Goal: Task Accomplishment & Management: Manage account settings

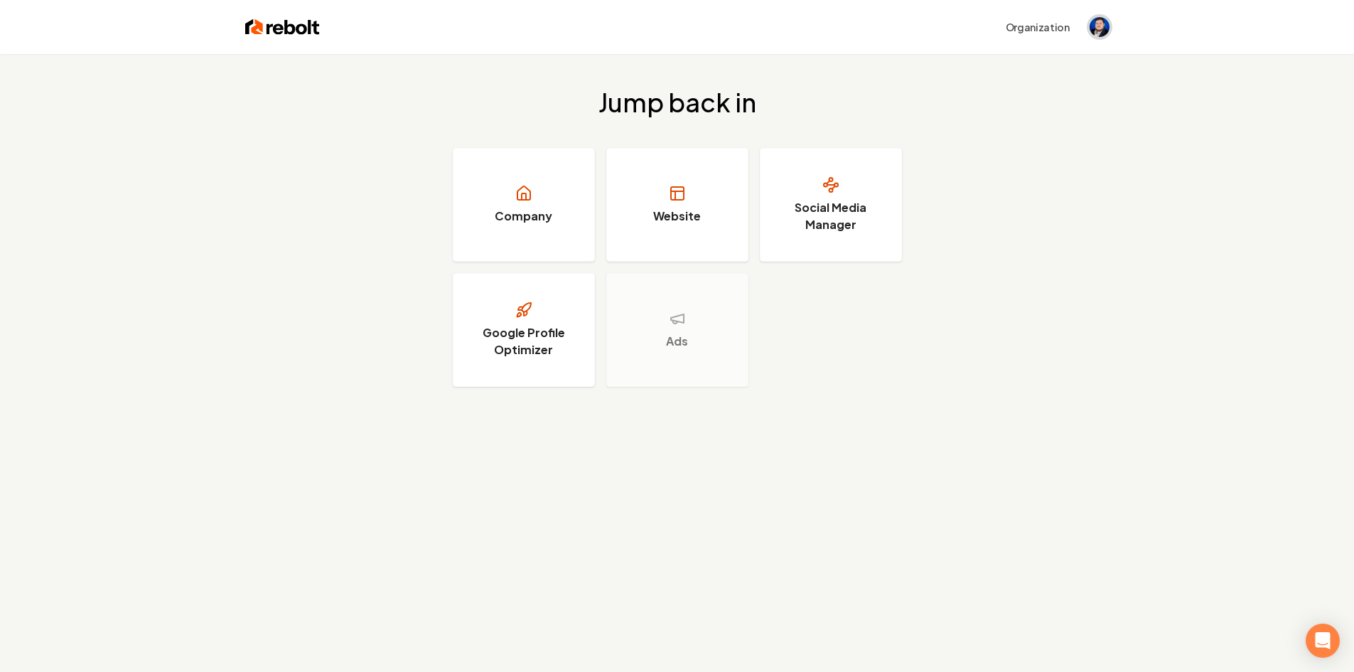
click at [1097, 36] on img "Open user button" at bounding box center [1100, 27] width 20 height 20
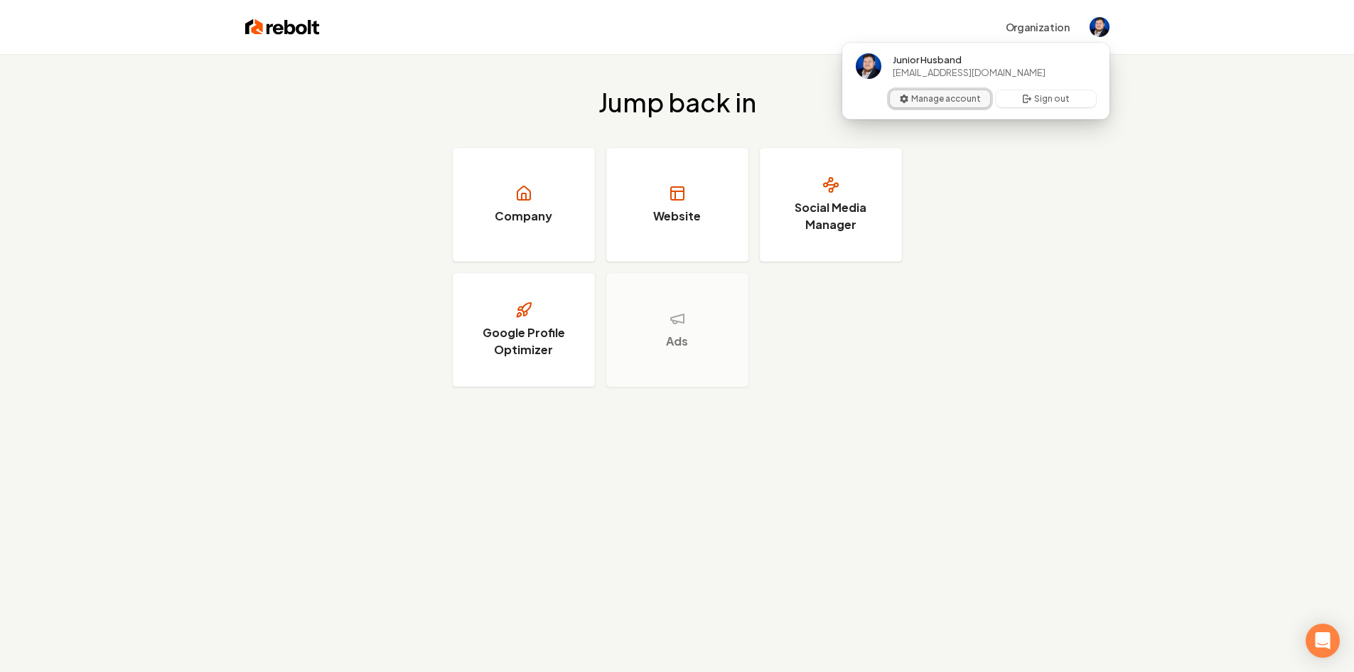
click at [950, 100] on button "Manage account" at bounding box center [940, 98] width 100 height 17
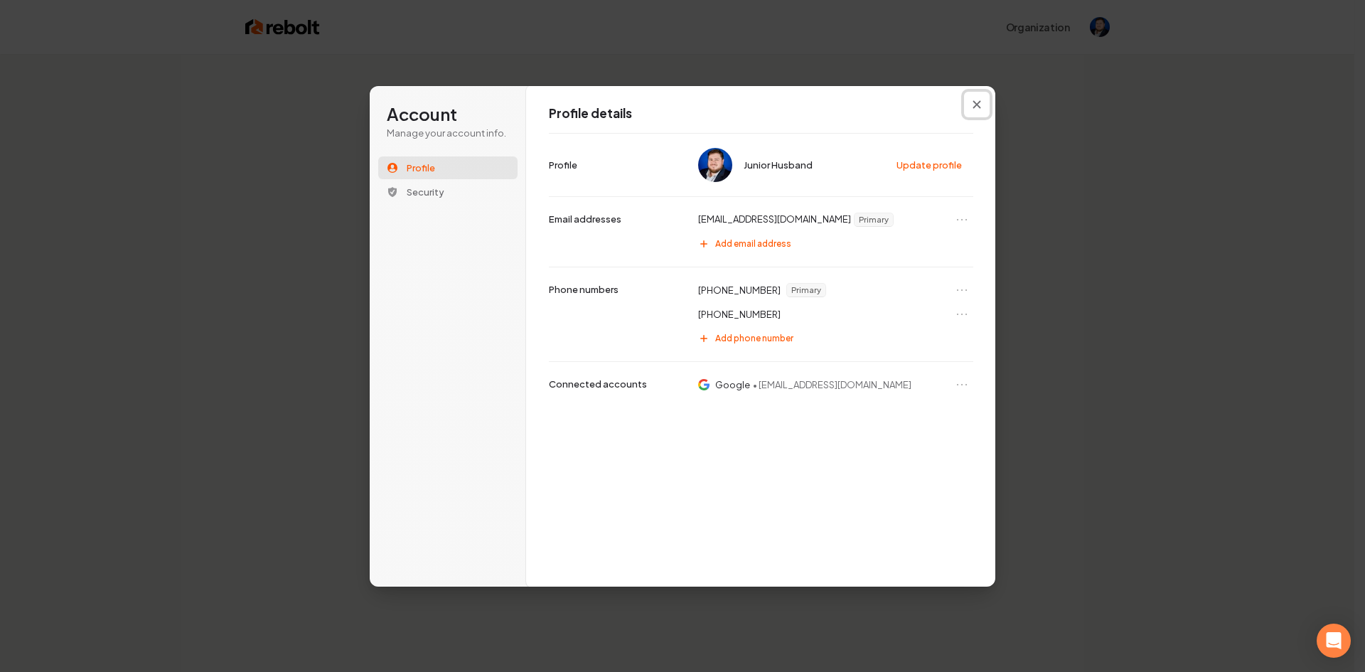
click at [976, 100] on icon "Close modal" at bounding box center [976, 104] width 9 height 9
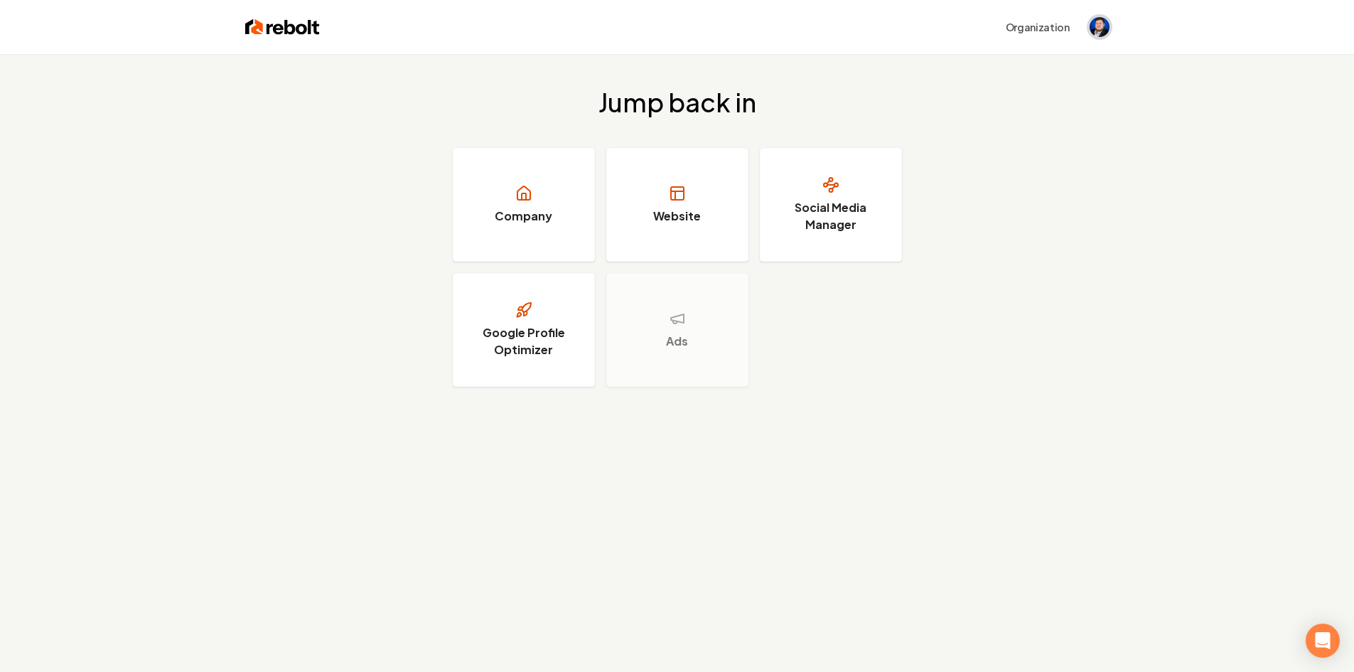
click at [1099, 29] on img "Open user button" at bounding box center [1100, 27] width 20 height 20
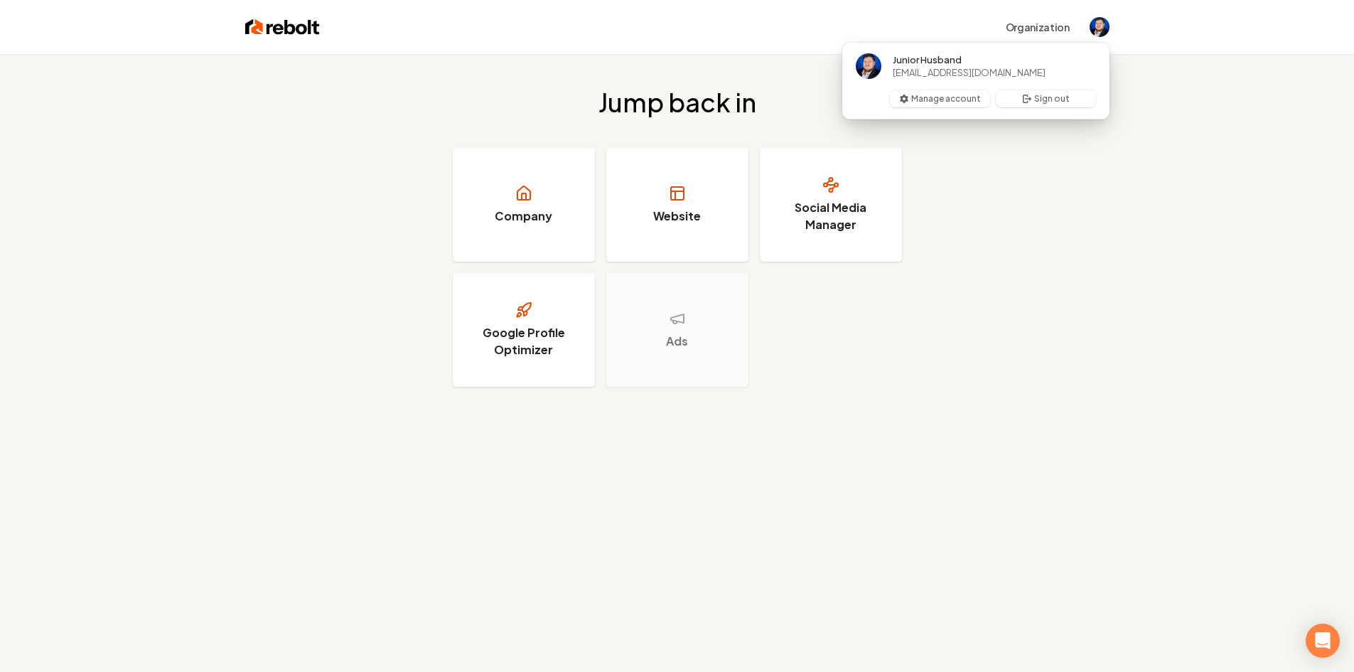
click at [982, 308] on div "Jump back in Company Website Social Media Manager Google Profile Optimizer Ads" at bounding box center [677, 237] width 1354 height 367
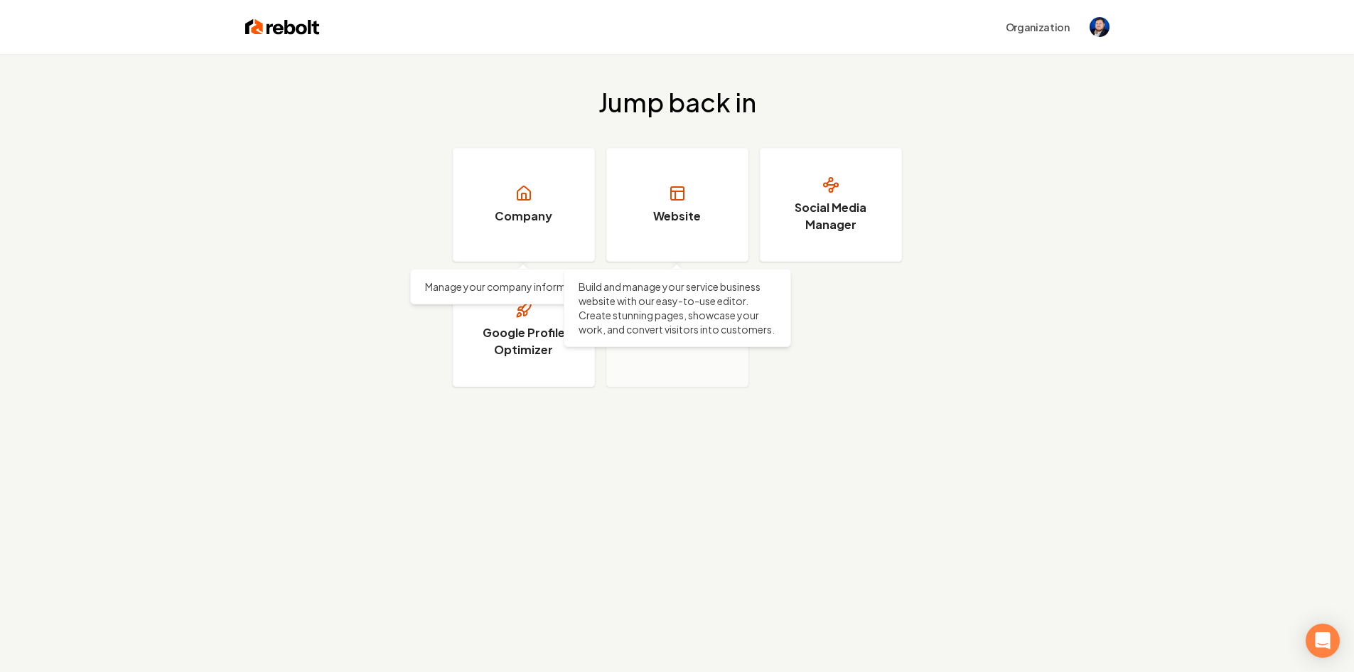
click at [482, 196] on link "Company" at bounding box center [524, 205] width 142 height 114
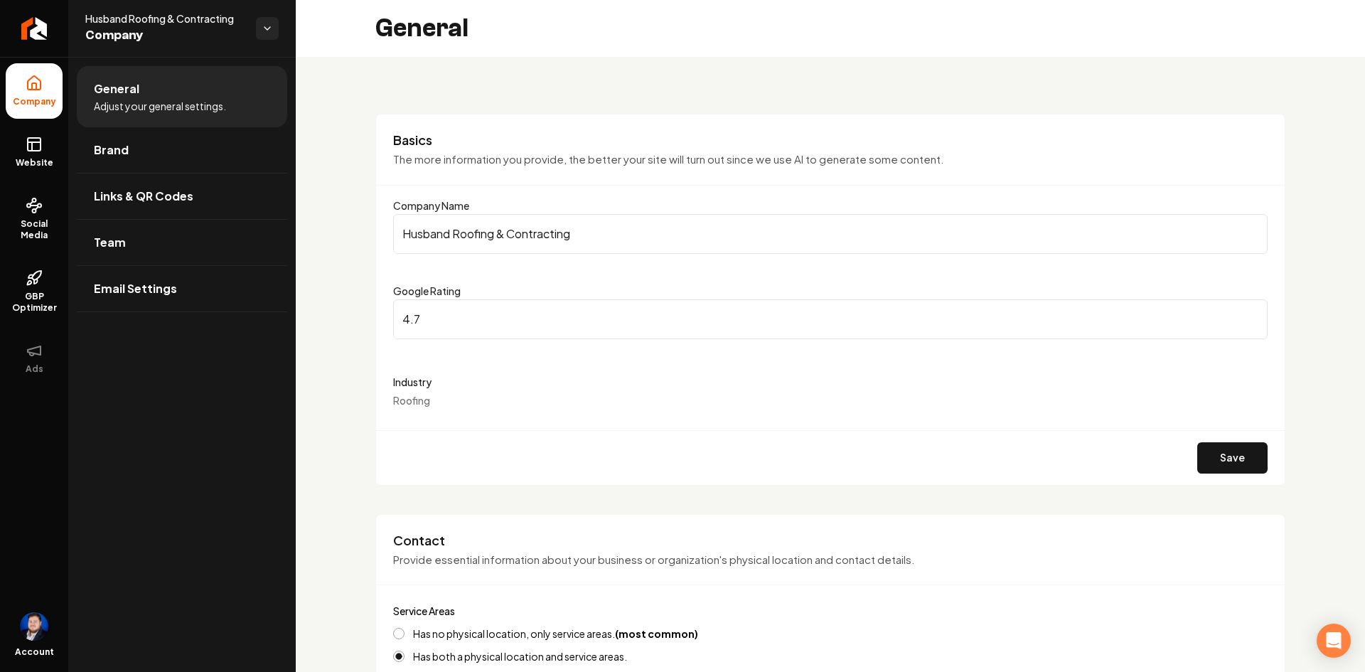
click at [27, 635] on img "Open user button" at bounding box center [34, 626] width 28 height 28
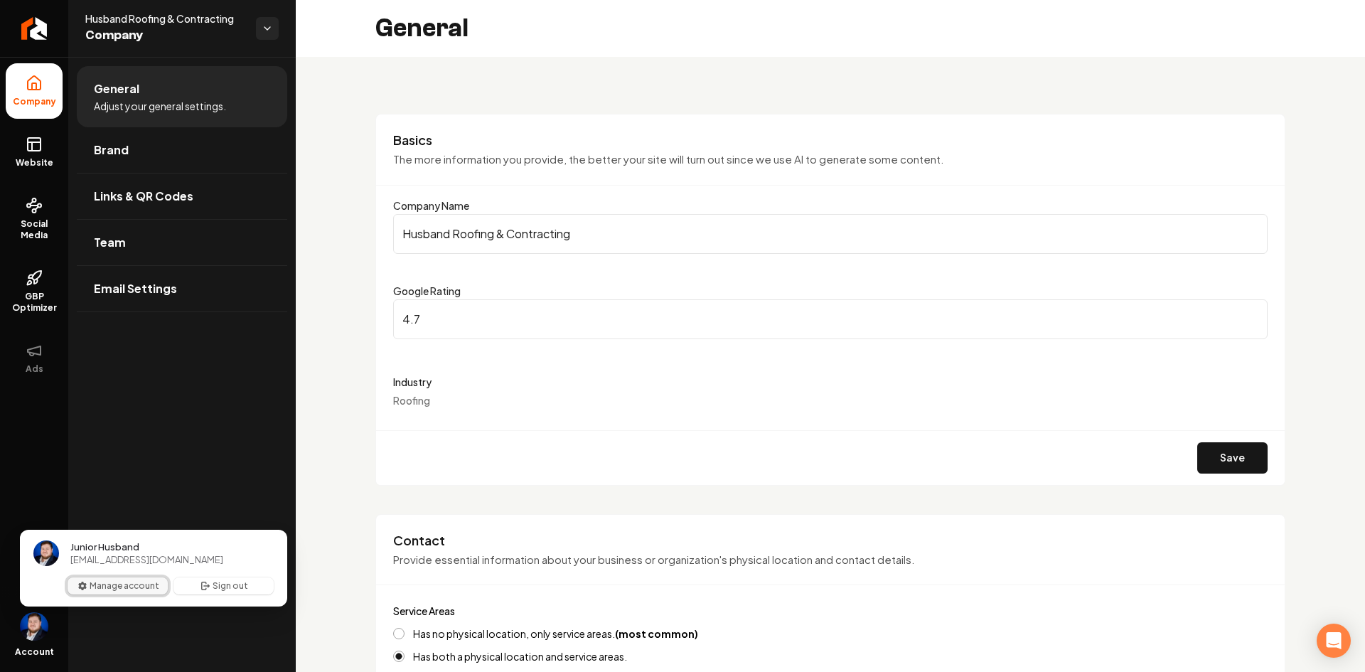
click at [103, 587] on button "Manage account" at bounding box center [118, 585] width 100 height 17
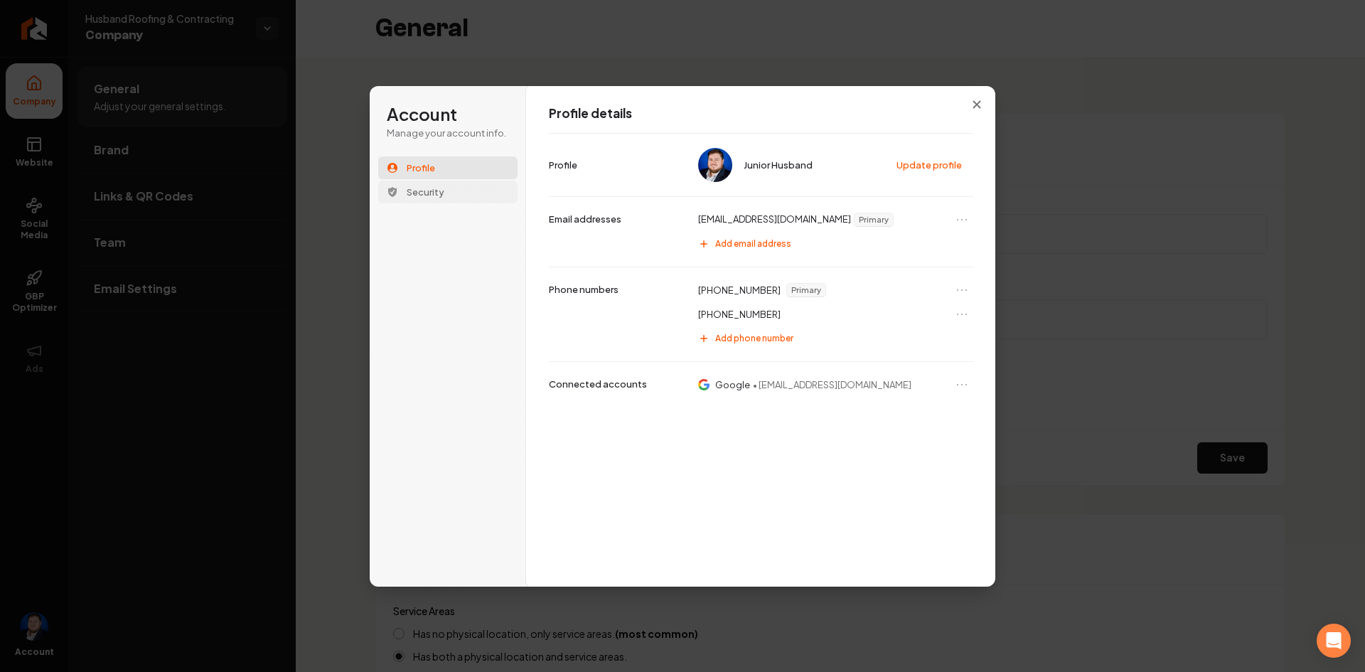
click at [451, 197] on button "Security" at bounding box center [447, 192] width 139 height 23
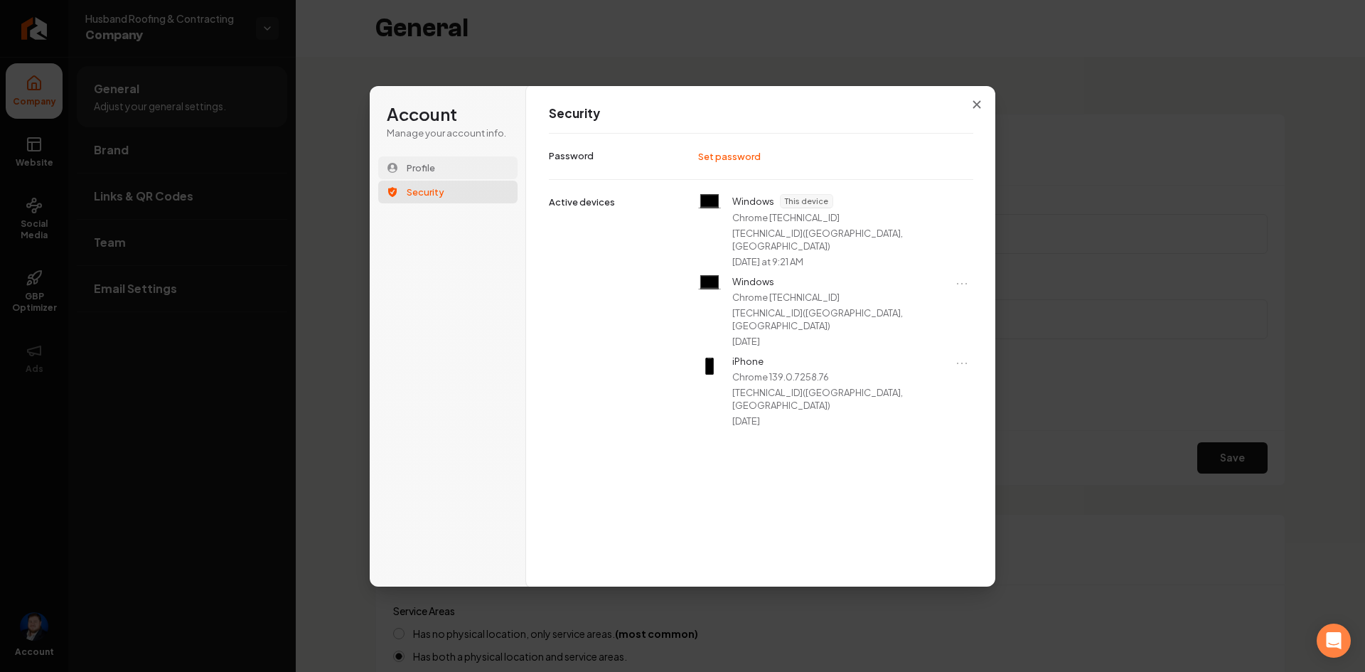
click at [449, 171] on button "Profile" at bounding box center [447, 167] width 139 height 23
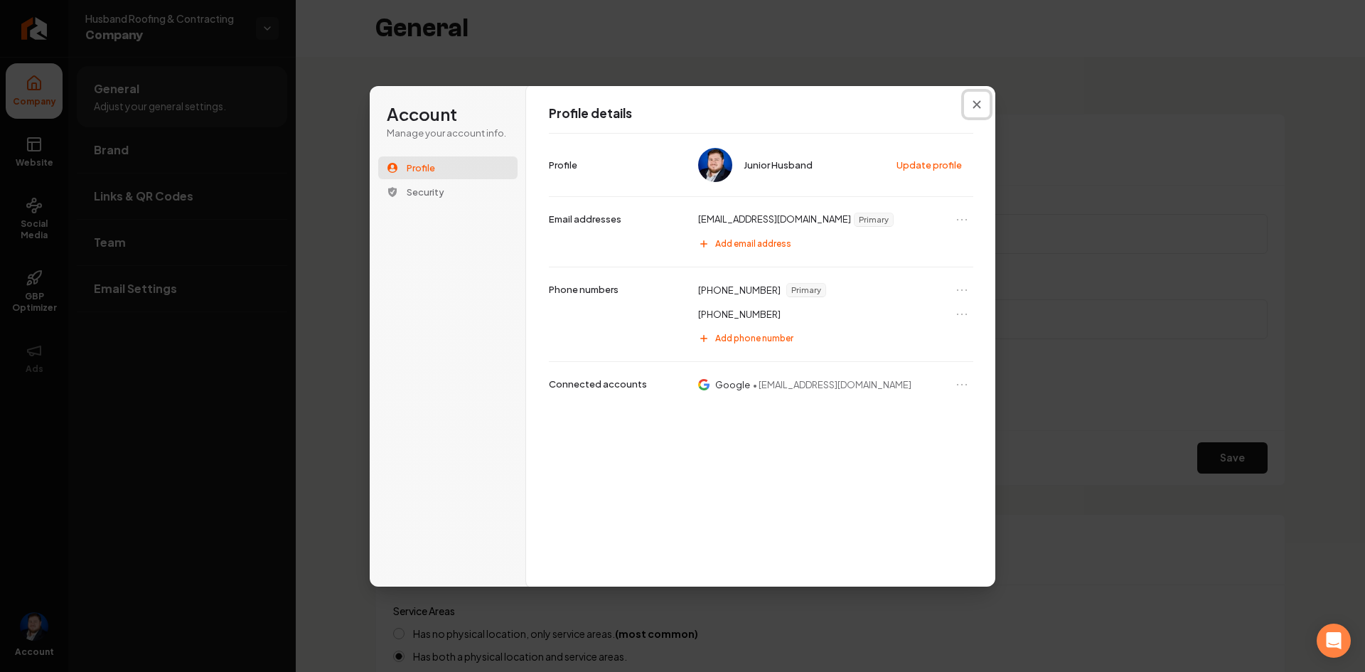
click at [972, 101] on icon "Close modal" at bounding box center [976, 104] width 9 height 9
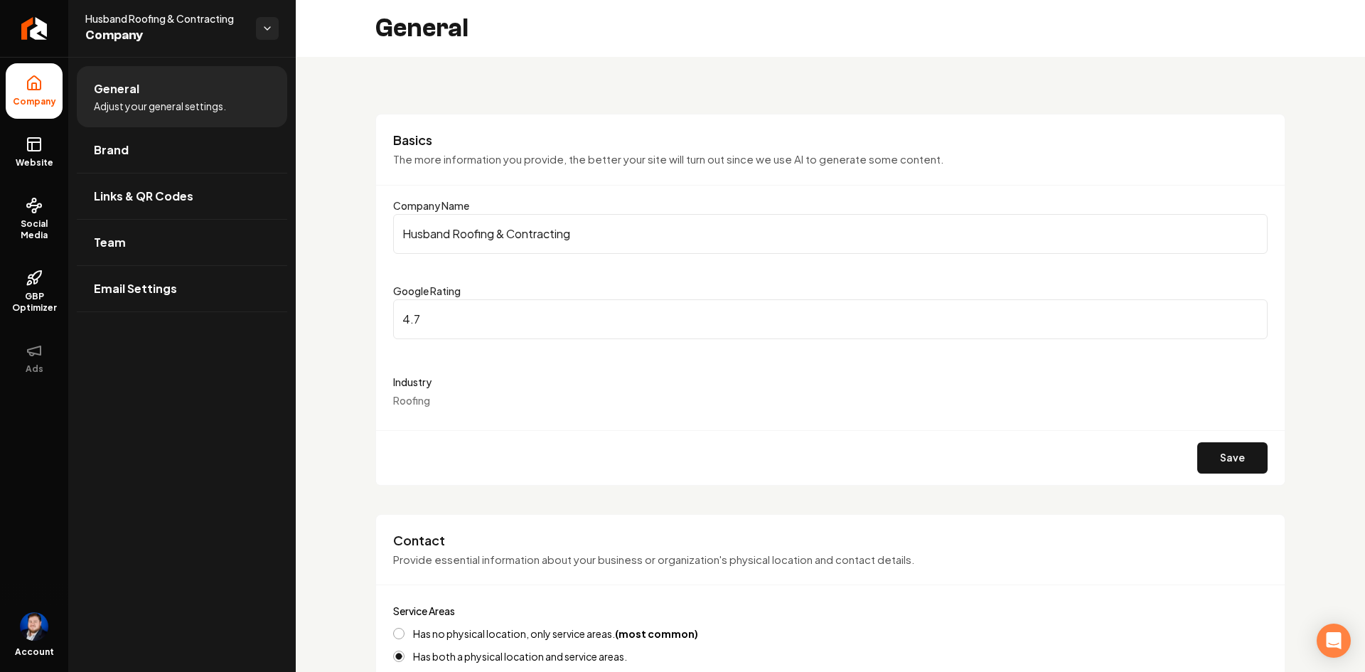
click at [38, 34] on icon "Return to dashboard" at bounding box center [33, 28] width 11 height 11
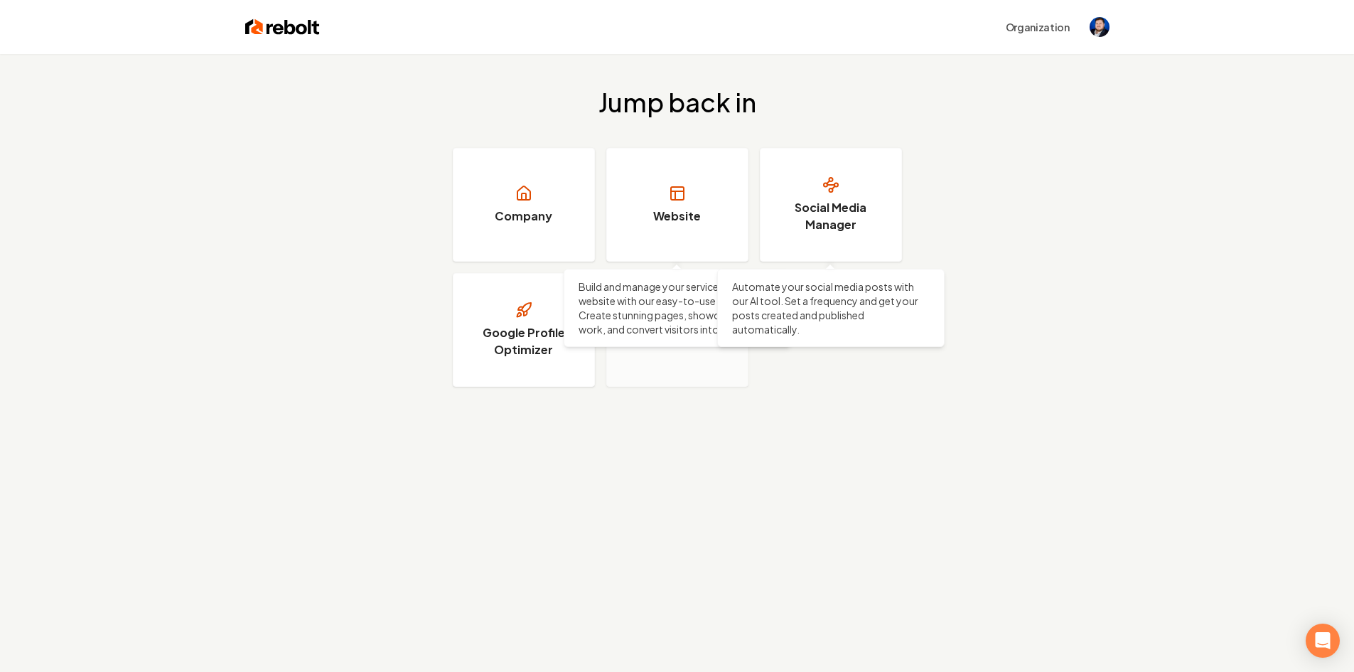
click at [664, 218] on h3 "Website" at bounding box center [677, 216] width 48 height 17
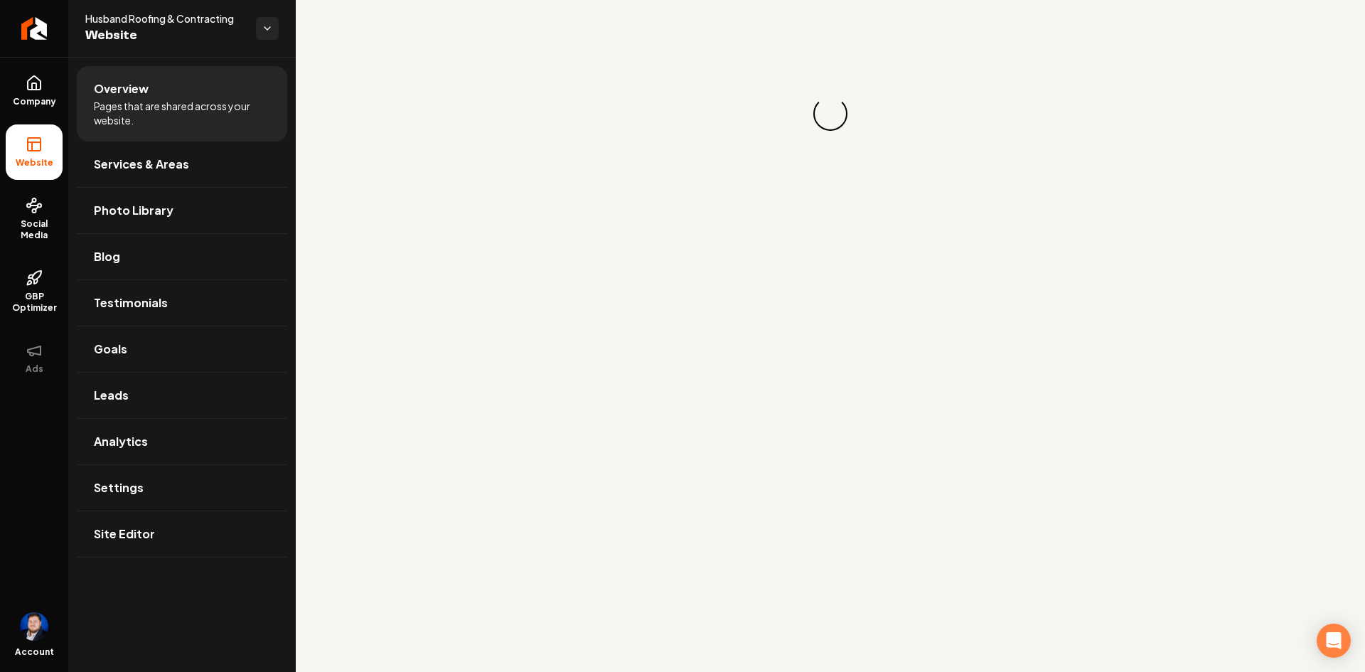
click at [40, 34] on icon "Return to dashboard" at bounding box center [33, 28] width 11 height 11
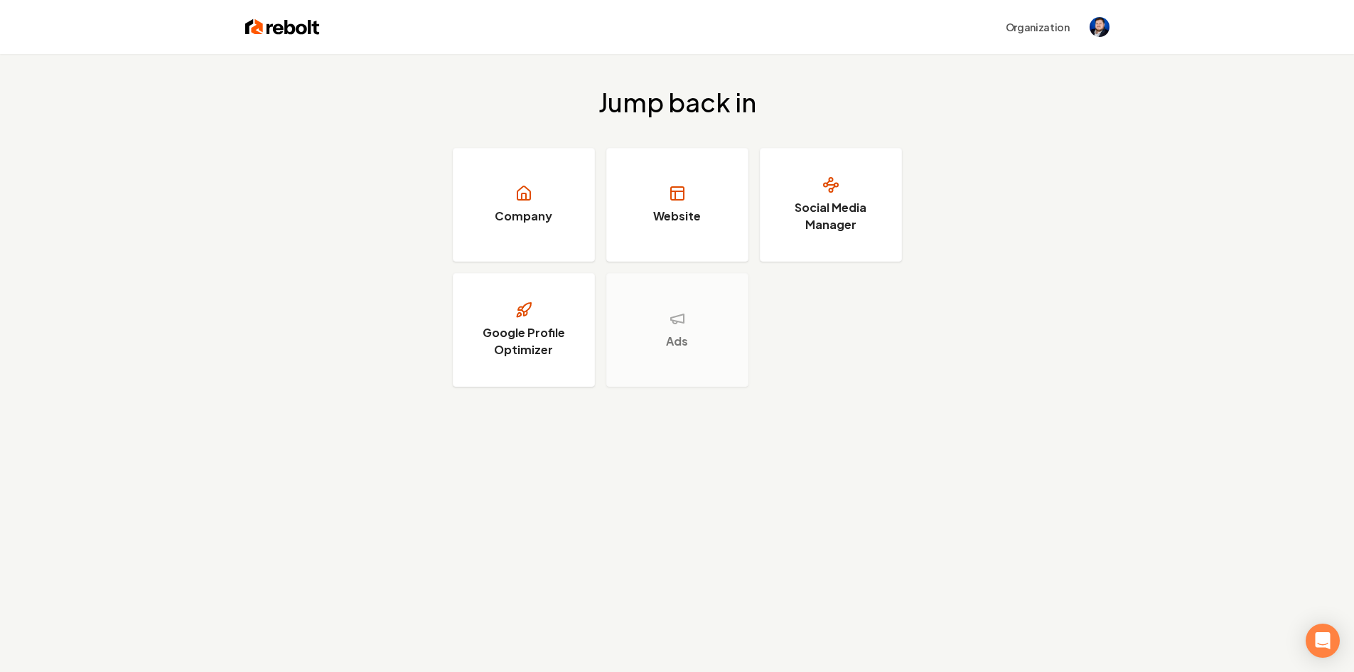
click at [299, 26] on img at bounding box center [282, 27] width 75 height 20
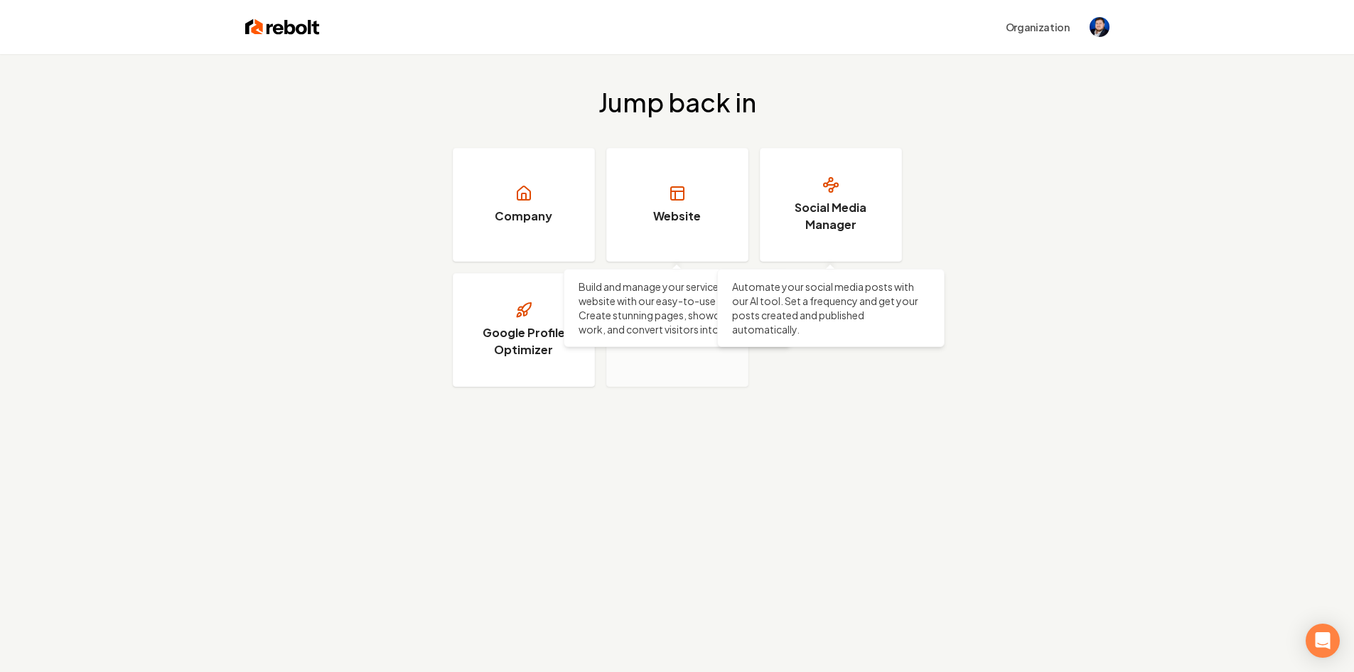
click at [863, 196] on link "Social Media Manager" at bounding box center [831, 205] width 142 height 114
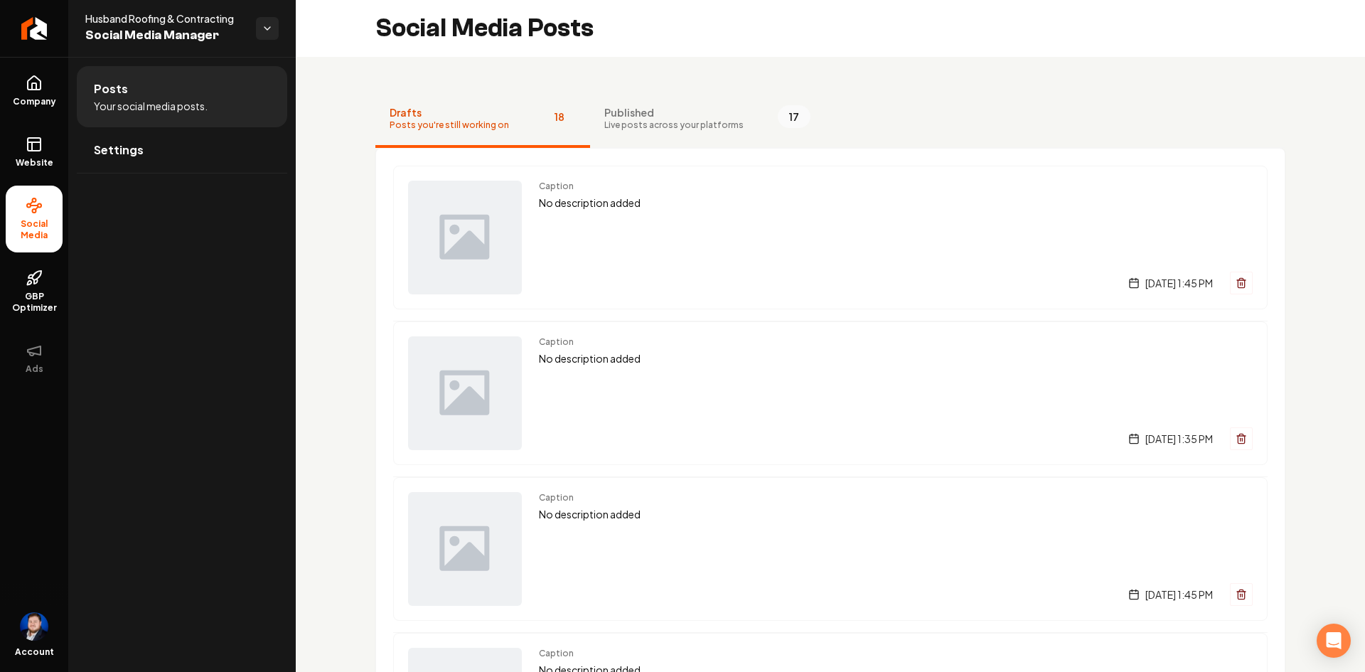
click at [197, 308] on div "Posts Your social media posts. Settings" at bounding box center [181, 364] width 227 height 615
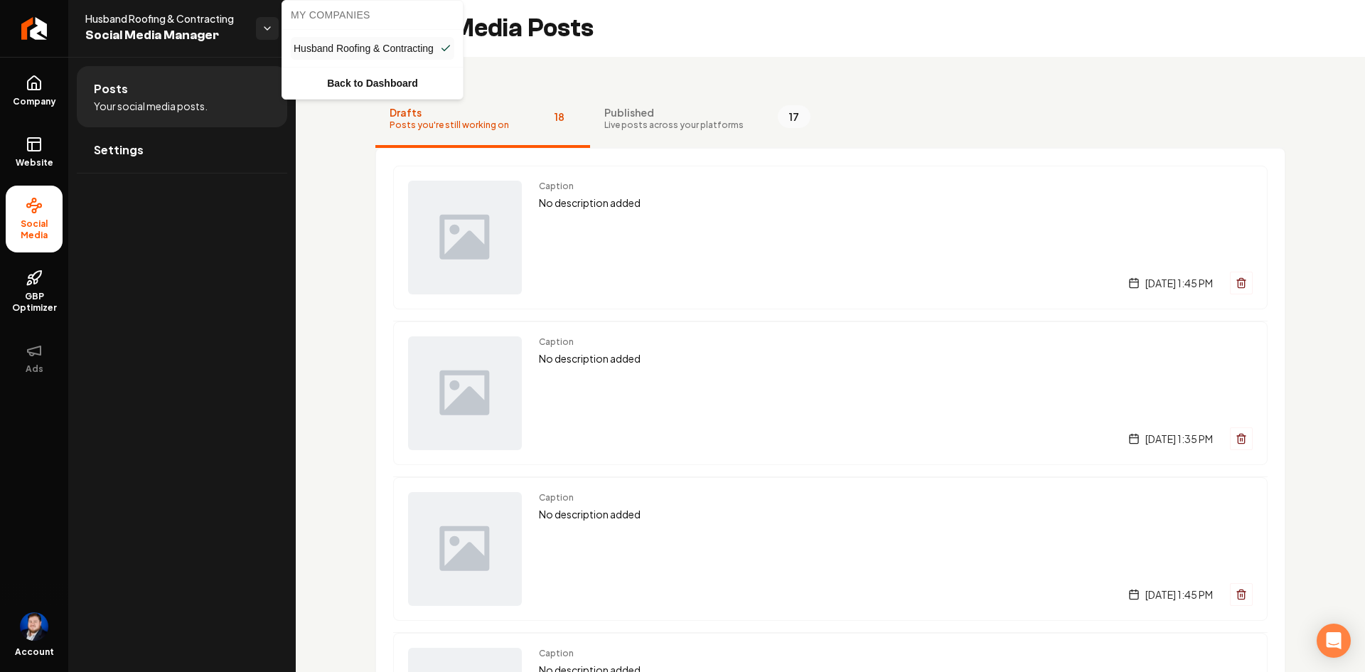
click at [272, 31] on html "Company Website Social Media GBP Optimizer Ads Account Husband Roofing & Contra…" at bounding box center [682, 336] width 1365 height 672
click at [375, 85] on link "Back to Dashboard" at bounding box center [372, 83] width 175 height 26
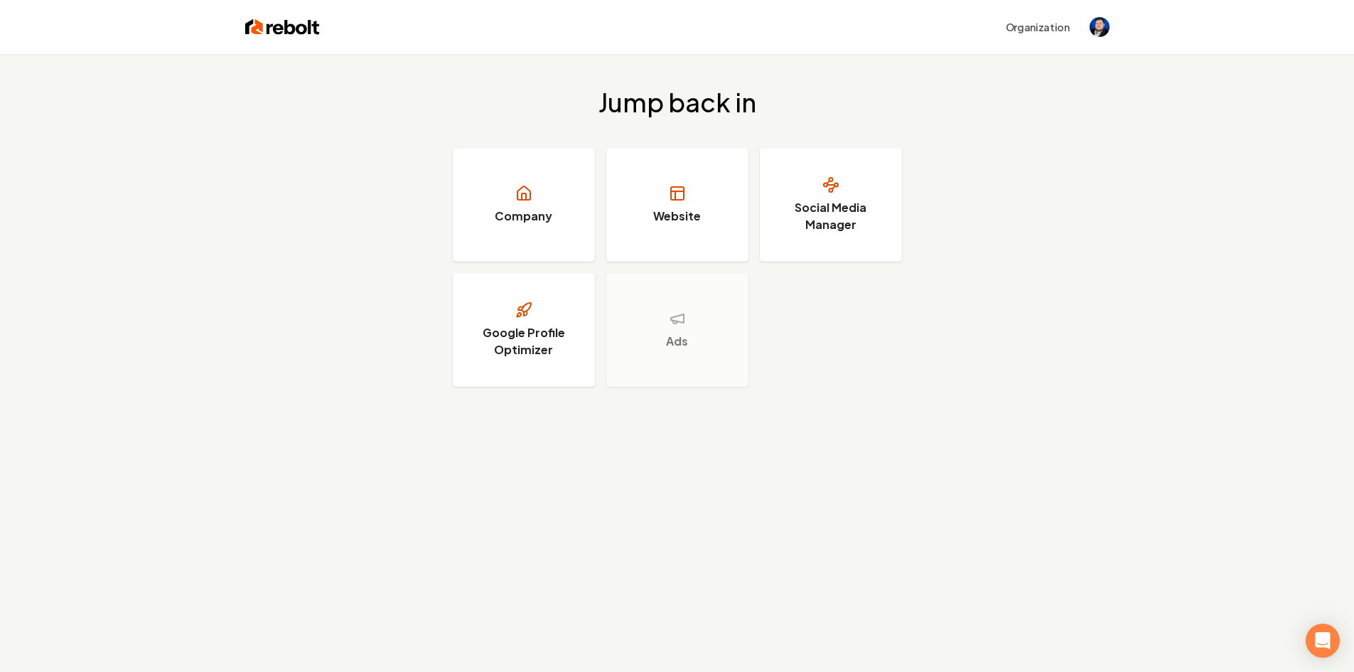
click at [1038, 22] on button "Organization" at bounding box center [1037, 27] width 81 height 26
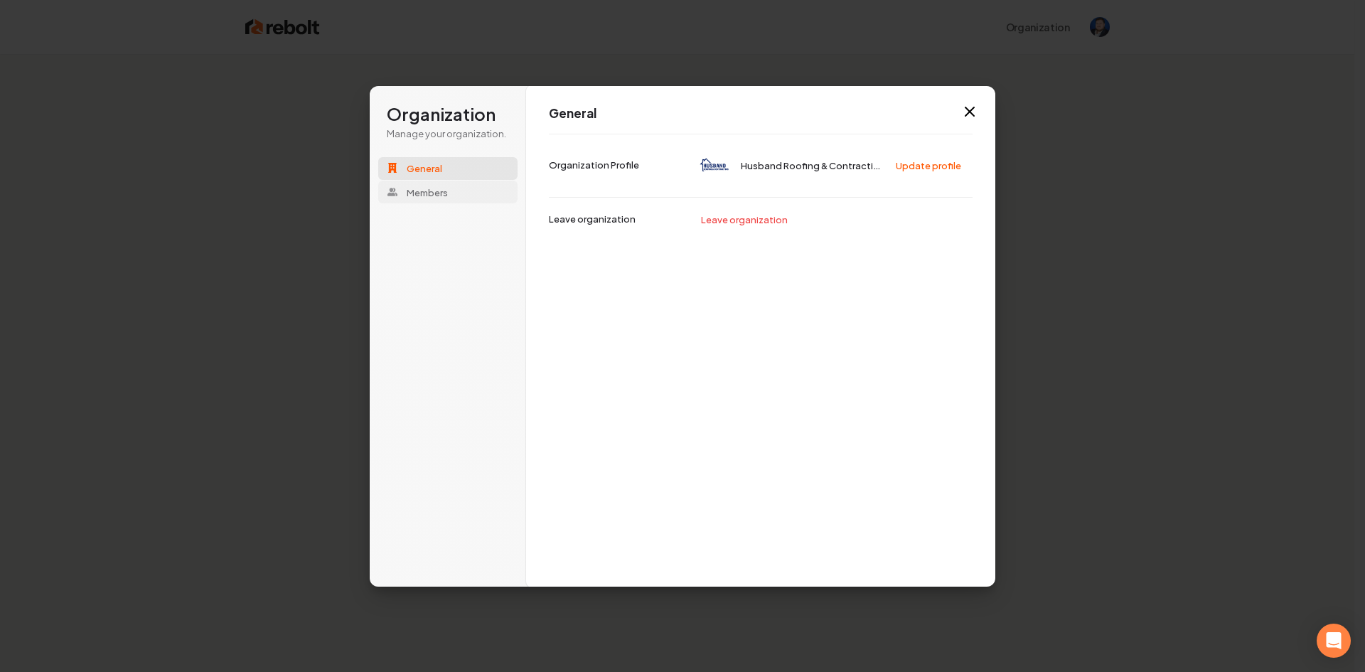
click at [434, 188] on span "Members" at bounding box center [427, 192] width 41 height 13
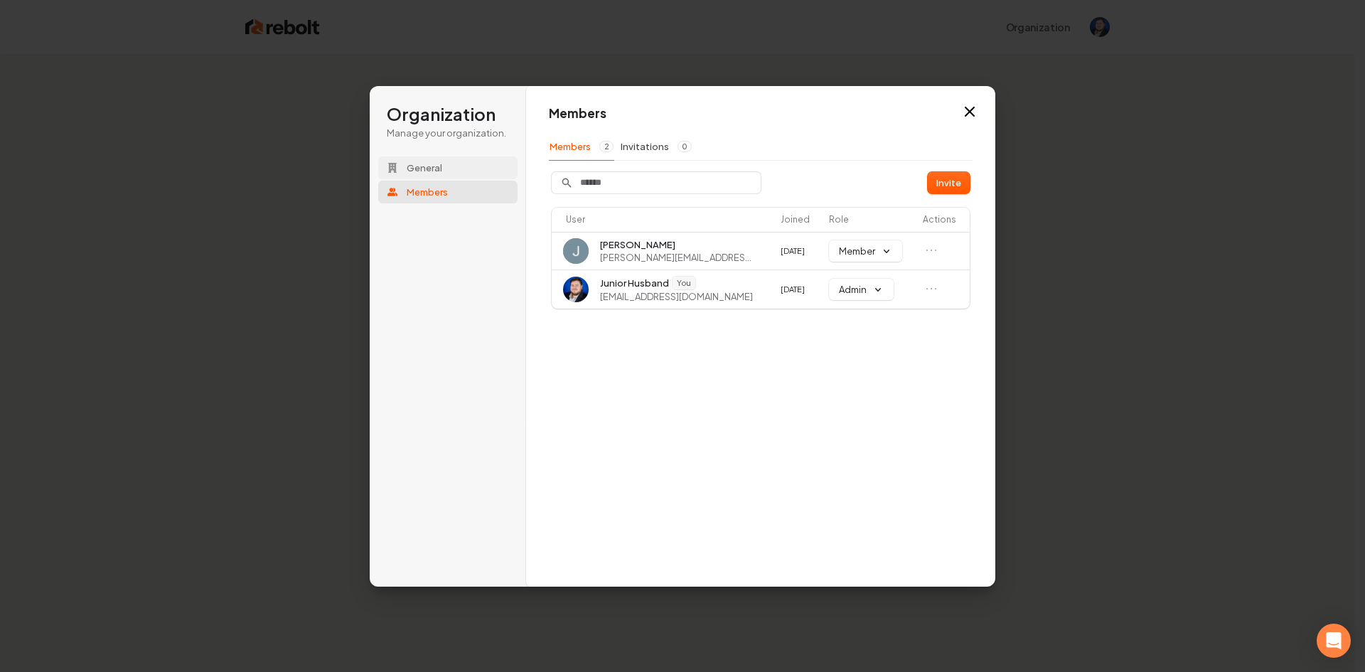
click at [436, 168] on span "General" at bounding box center [425, 167] width 36 height 13
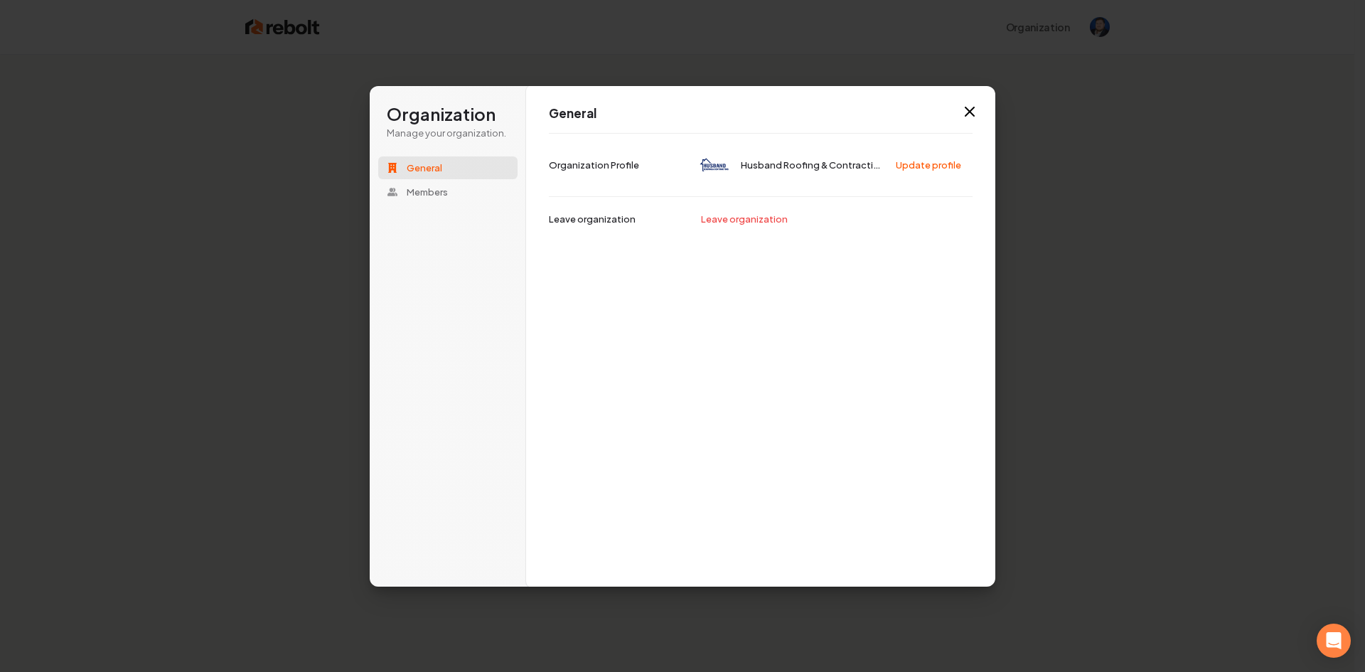
click at [612, 166] on p "Organization Profile" at bounding box center [594, 165] width 90 height 13
click at [926, 166] on button "Update profile" at bounding box center [929, 164] width 81 height 21
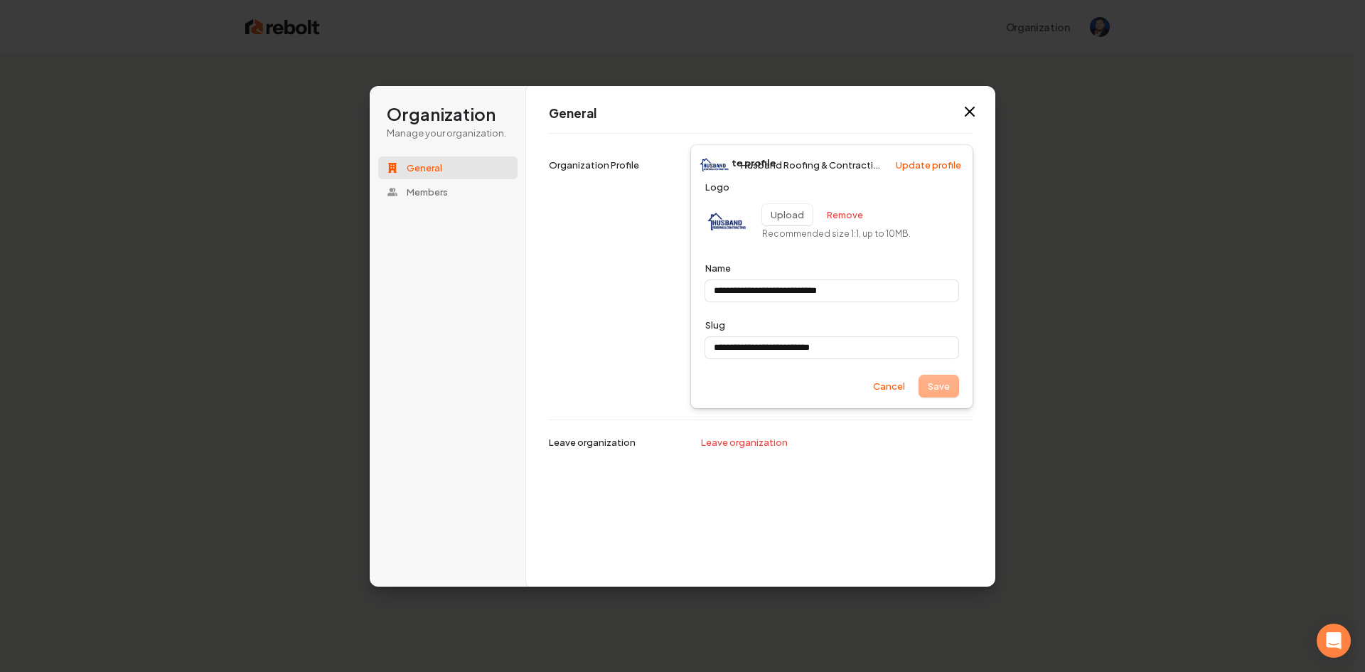
type input "**********"
click at [871, 387] on button "Cancel" at bounding box center [888, 385] width 49 height 21
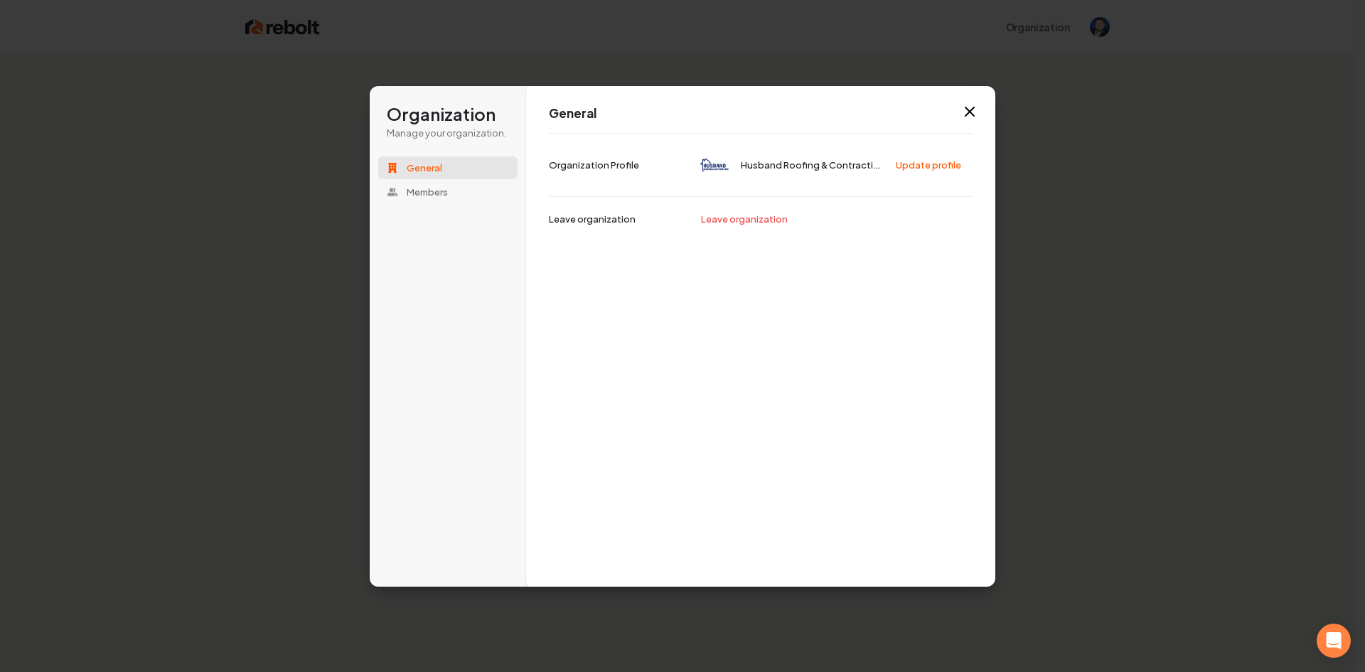
click at [975, 116] on icon "button" at bounding box center [969, 111] width 17 height 17
